Goal: Download file/media

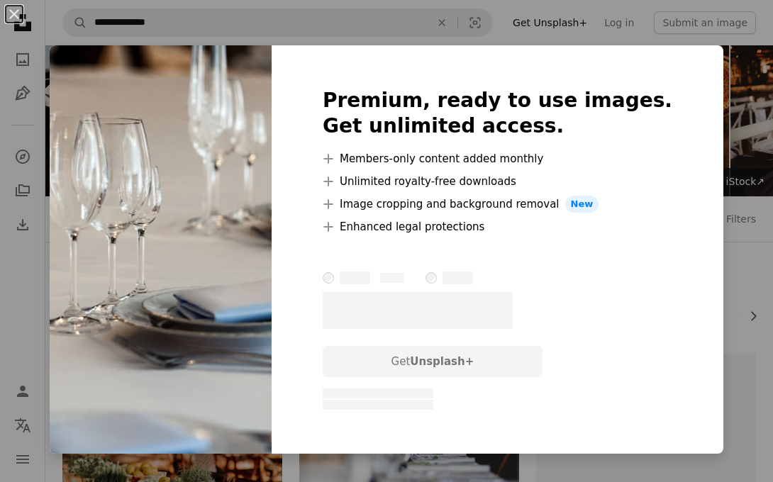
scroll to position [6434, 0]
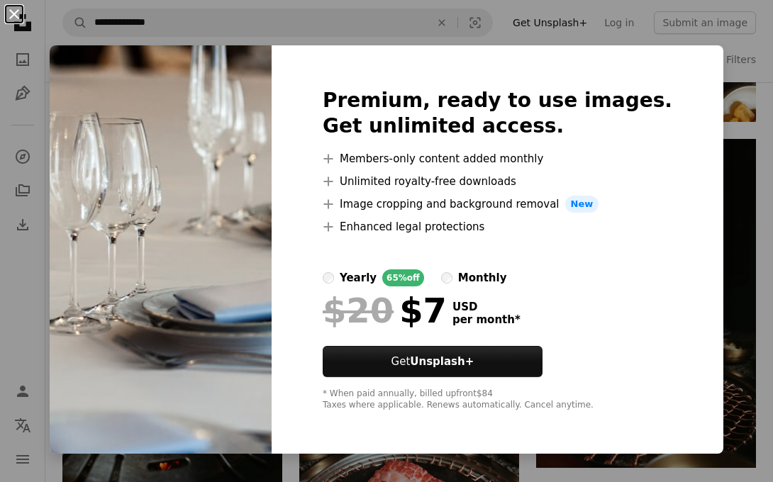
click at [16, 18] on button "An X shape" at bounding box center [14, 14] width 17 height 17
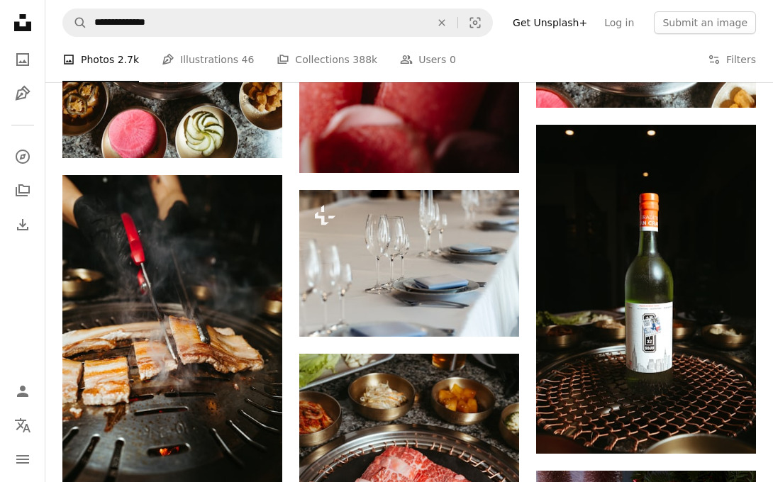
scroll to position [6452, 0]
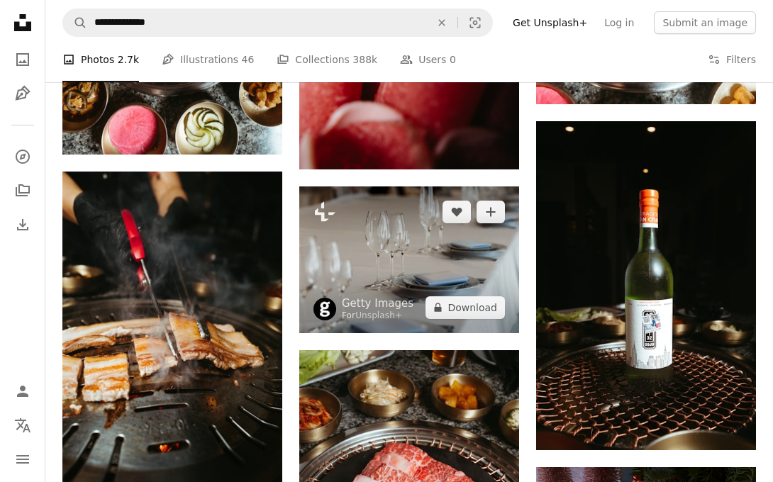
click at [399, 264] on img at bounding box center [409, 260] width 220 height 147
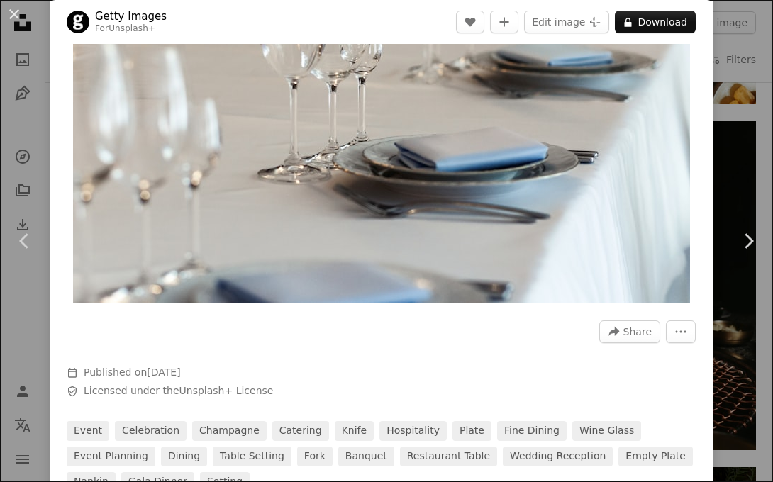
scroll to position [173, 0]
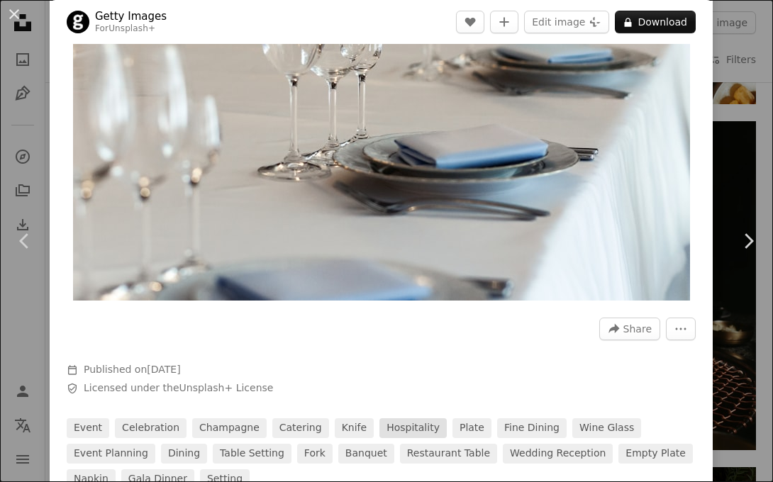
click at [393, 423] on link "hospitality" at bounding box center [413, 429] width 67 height 20
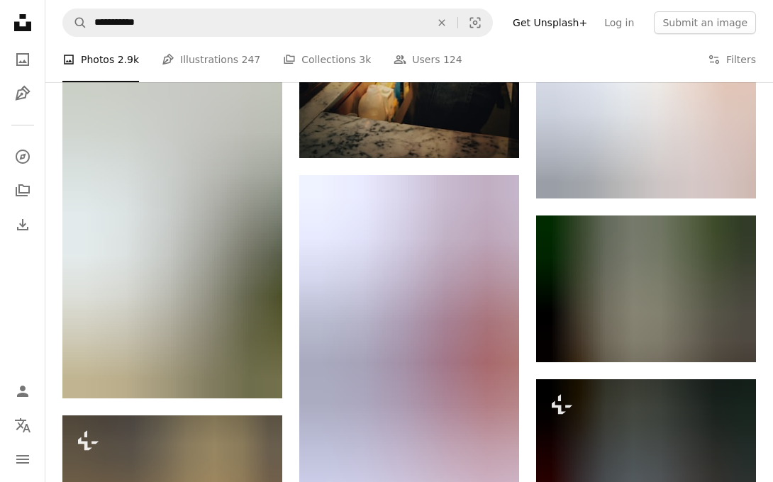
scroll to position [17434, 0]
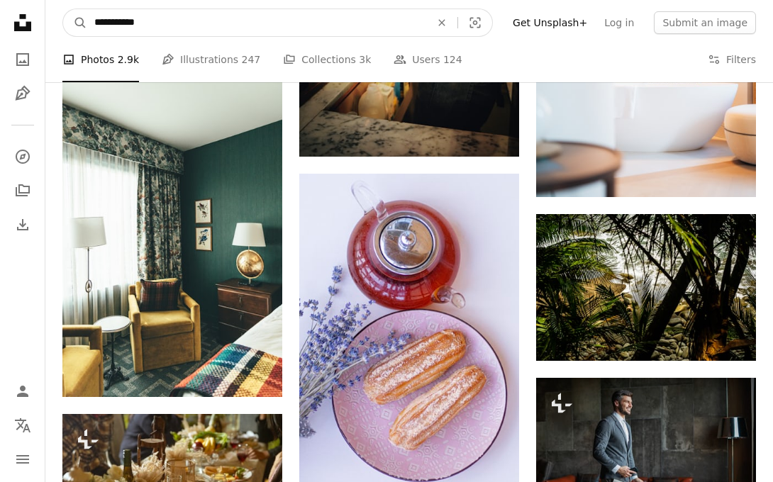
click at [125, 21] on input "**********" at bounding box center [256, 22] width 339 height 27
type input "**********"
click at [75, 23] on button "A magnifying glass" at bounding box center [75, 22] width 24 height 27
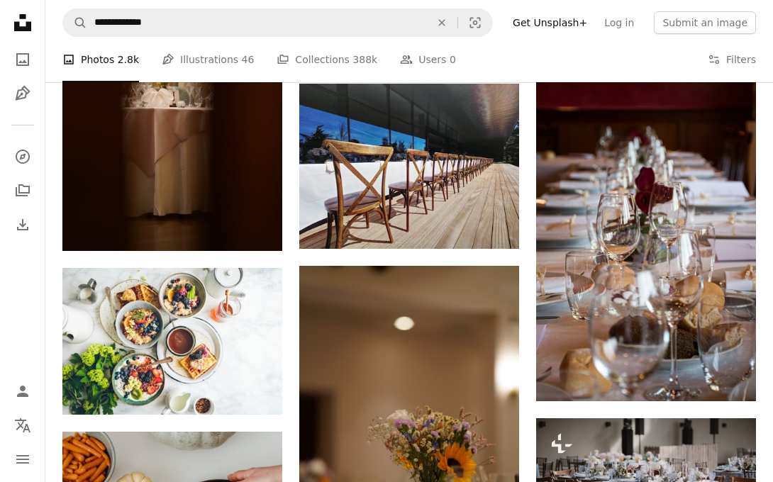
scroll to position [3618, 0]
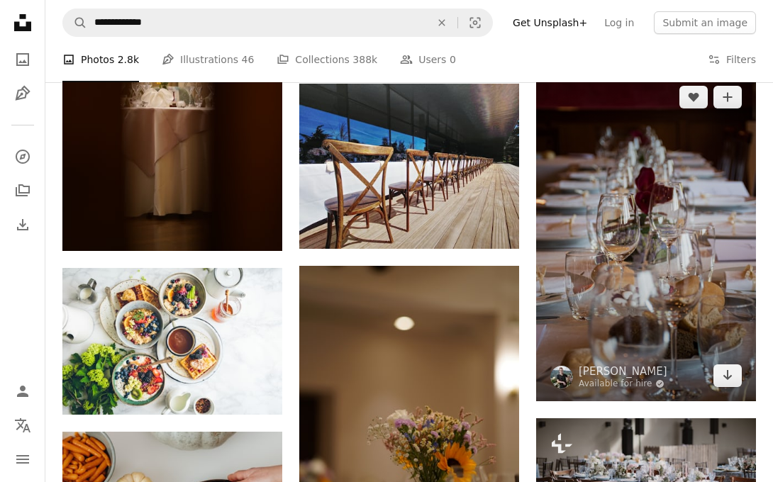
click at [660, 301] on img at bounding box center [646, 237] width 220 height 330
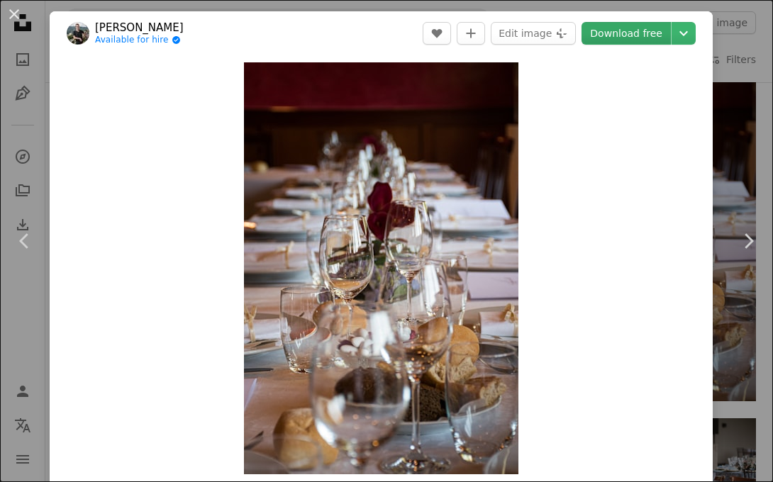
click at [646, 38] on link "Download free" at bounding box center [626, 33] width 89 height 23
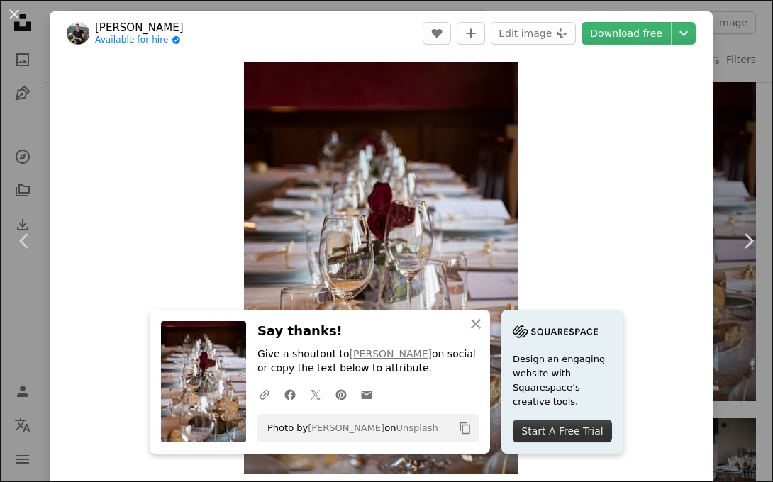
click at [181, 190] on div "Zoom in" at bounding box center [381, 268] width 663 height 426
click at [10, 9] on button "An X shape" at bounding box center [14, 14] width 17 height 17
